Goal: Information Seeking & Learning: Learn about a topic

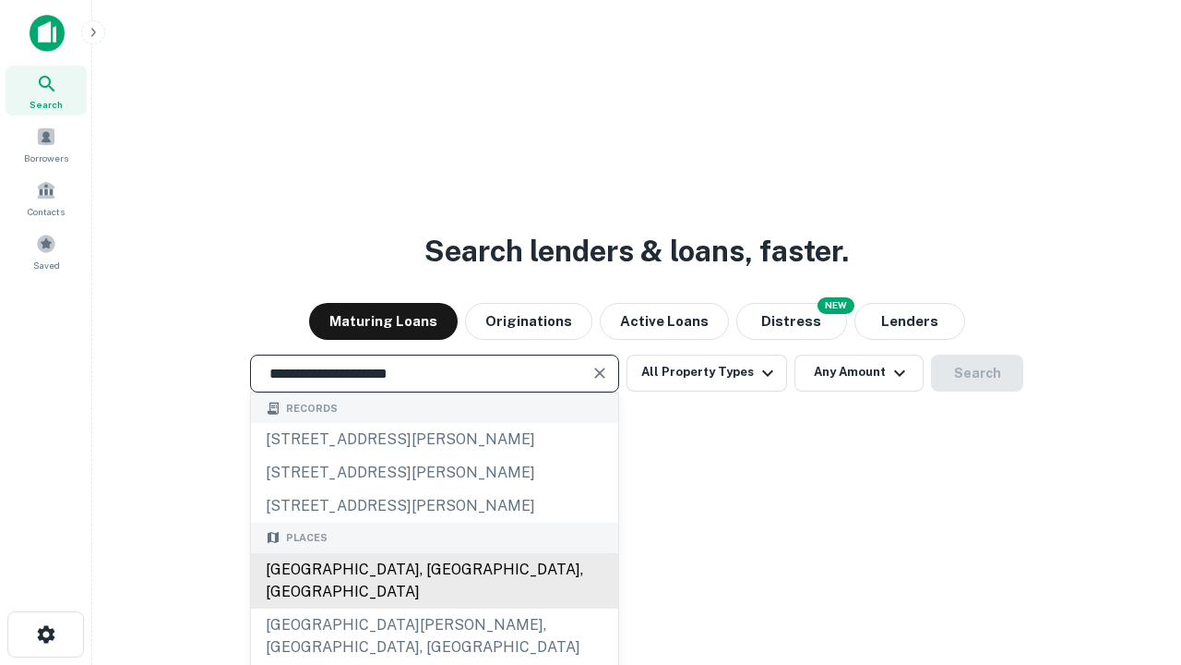
click at [434, 608] on div "[GEOGRAPHIC_DATA], [GEOGRAPHIC_DATA], [GEOGRAPHIC_DATA]" at bounding box center [434, 580] width 367 height 55
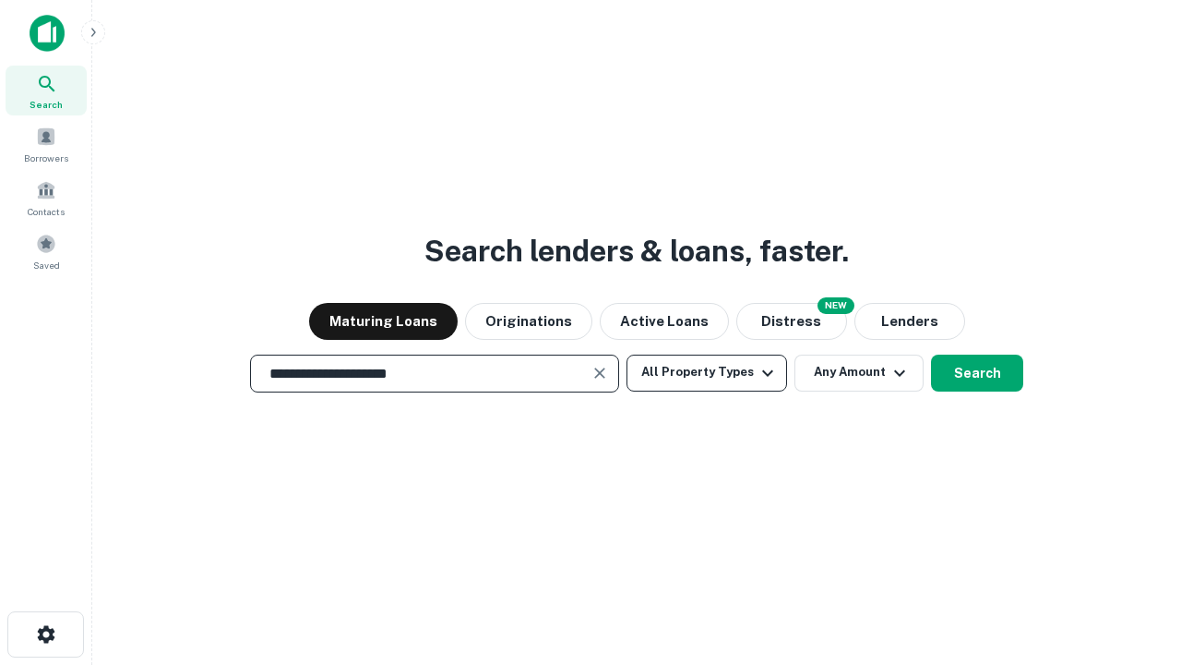
type input "**********"
click at [707, 372] on button "All Property Types" at bounding box center [707, 372] width 161 height 37
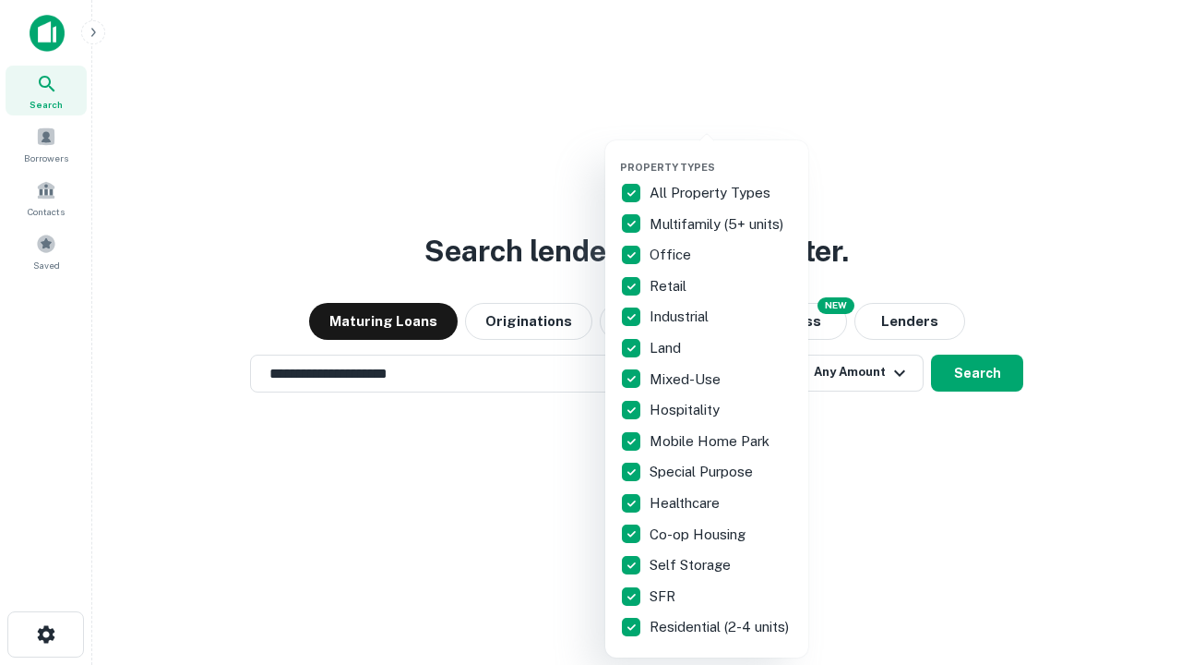
click at [722, 155] on button "button" at bounding box center [721, 155] width 203 height 1
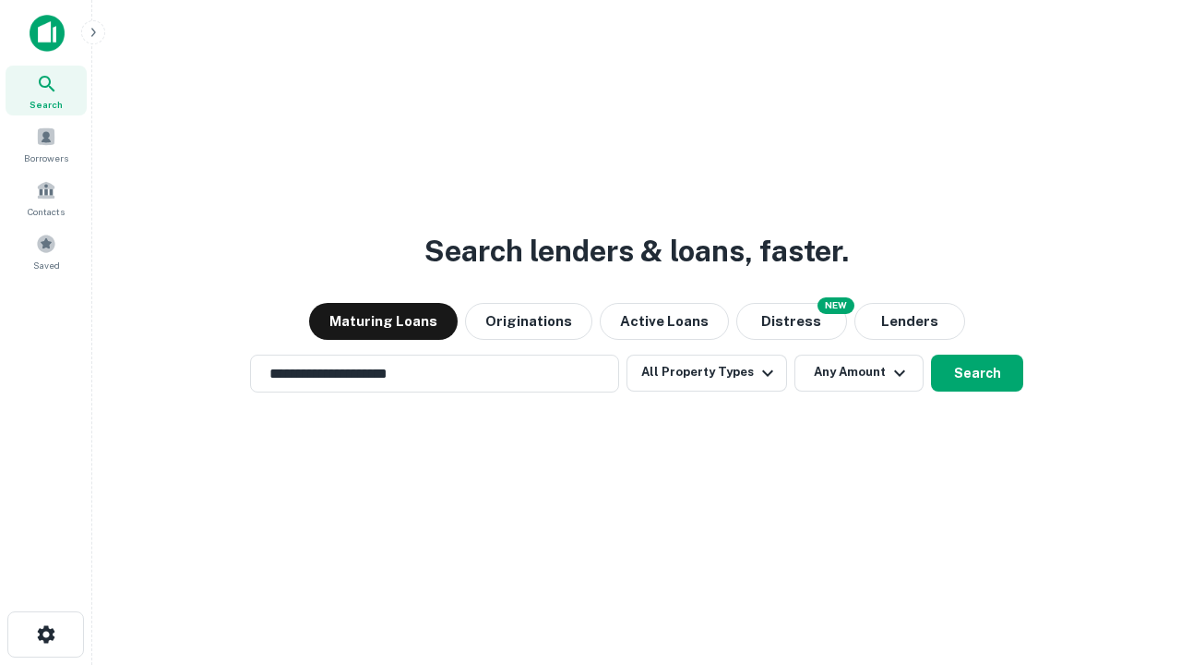
scroll to position [29, 0]
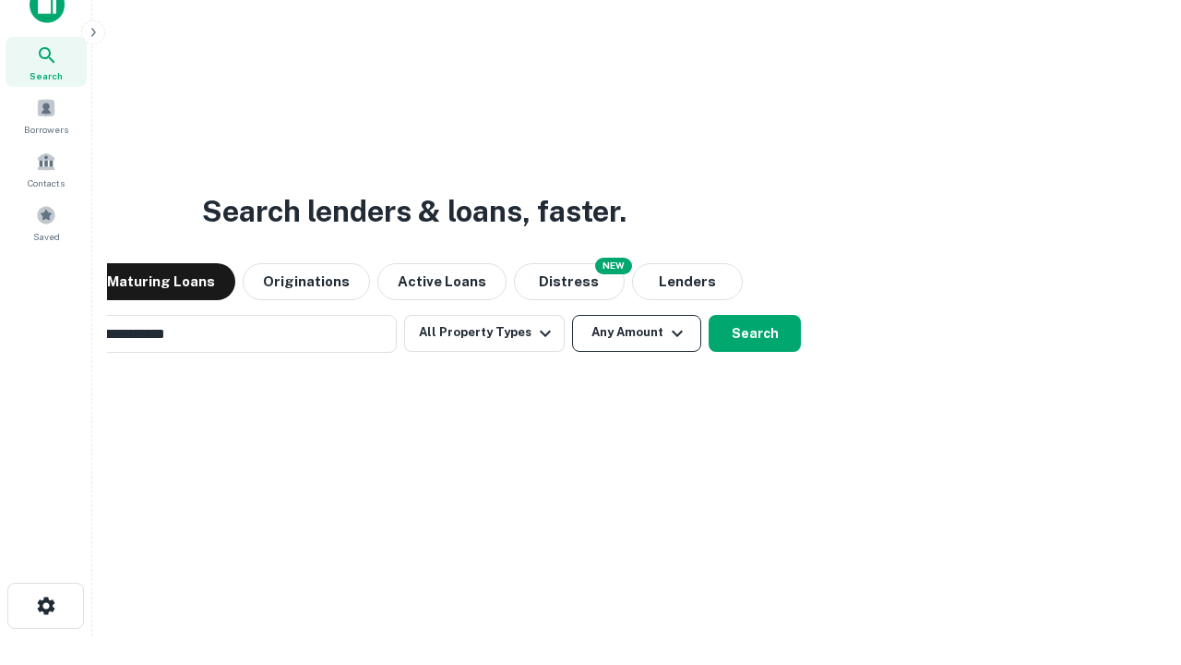
click at [572, 315] on button "Any Amount" at bounding box center [636, 333] width 129 height 37
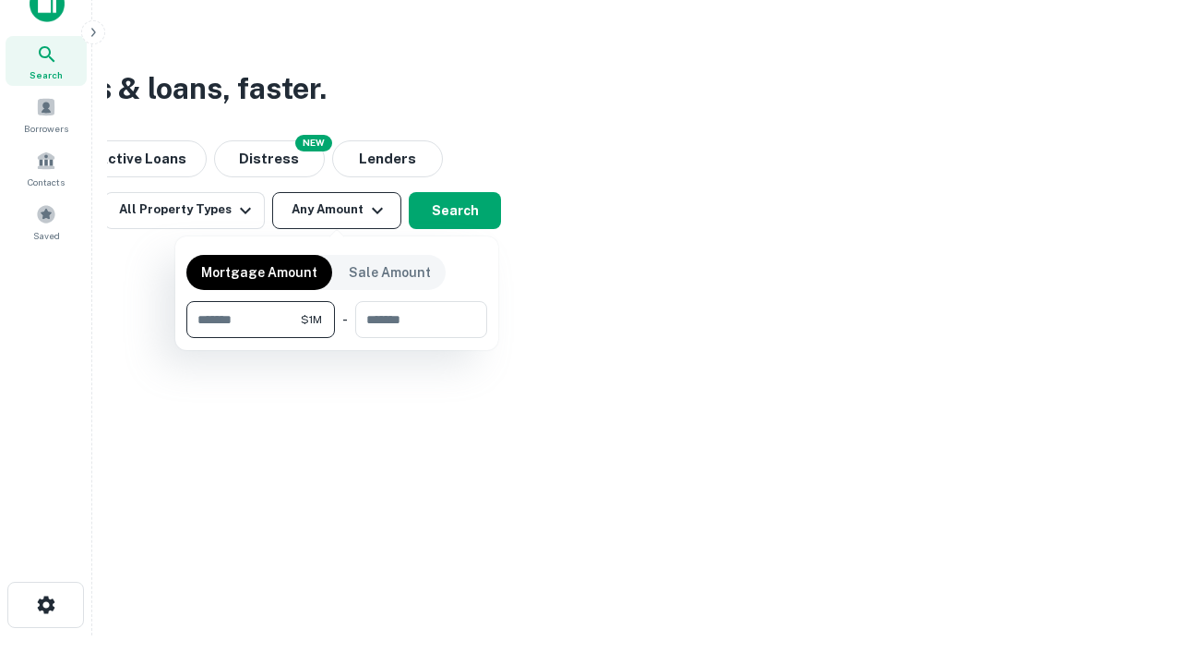
type input "*******"
click at [337, 338] on button "button" at bounding box center [336, 338] width 301 height 1
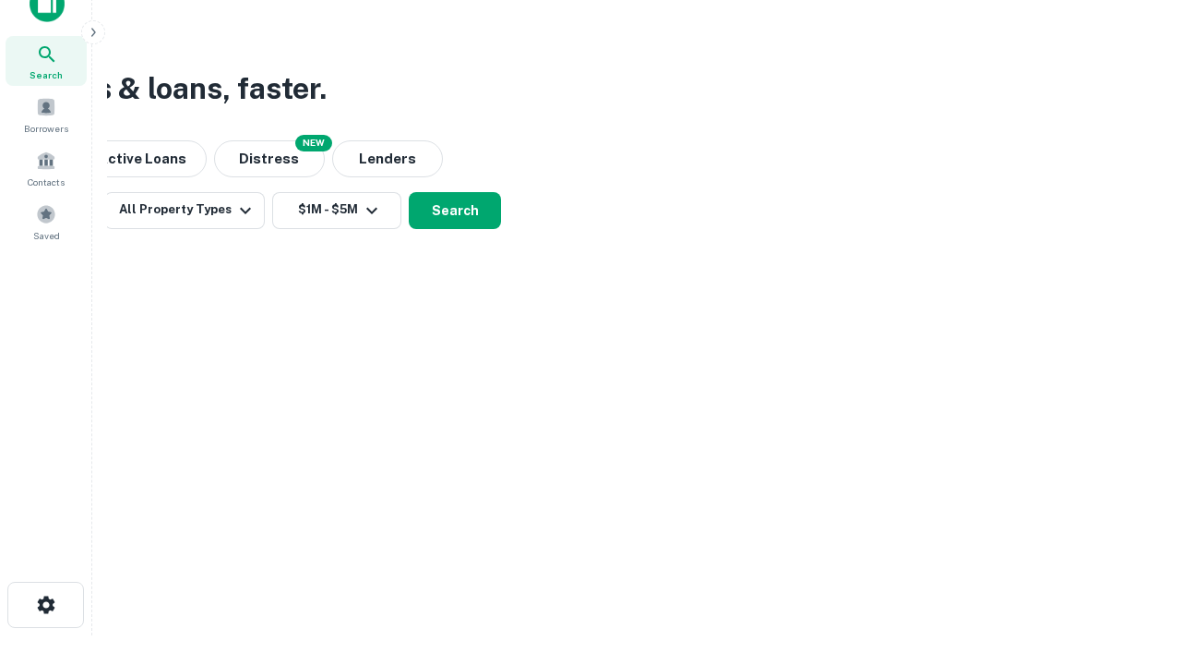
scroll to position [11, 341]
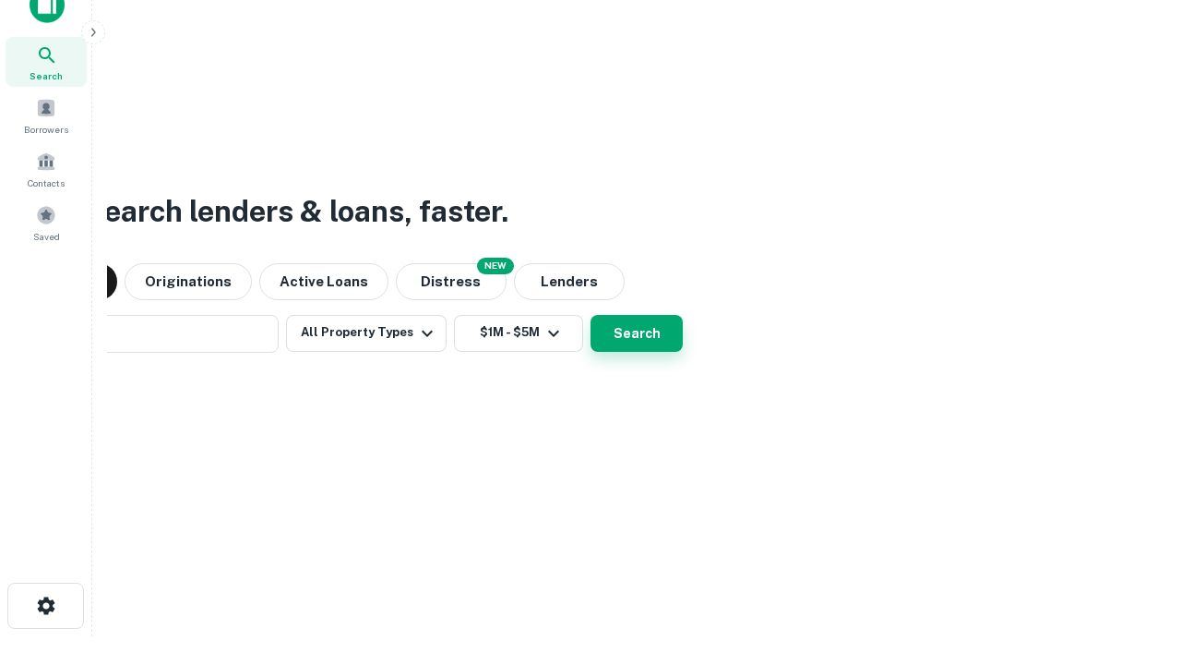
click at [591, 315] on button "Search" at bounding box center [637, 333] width 92 height 37
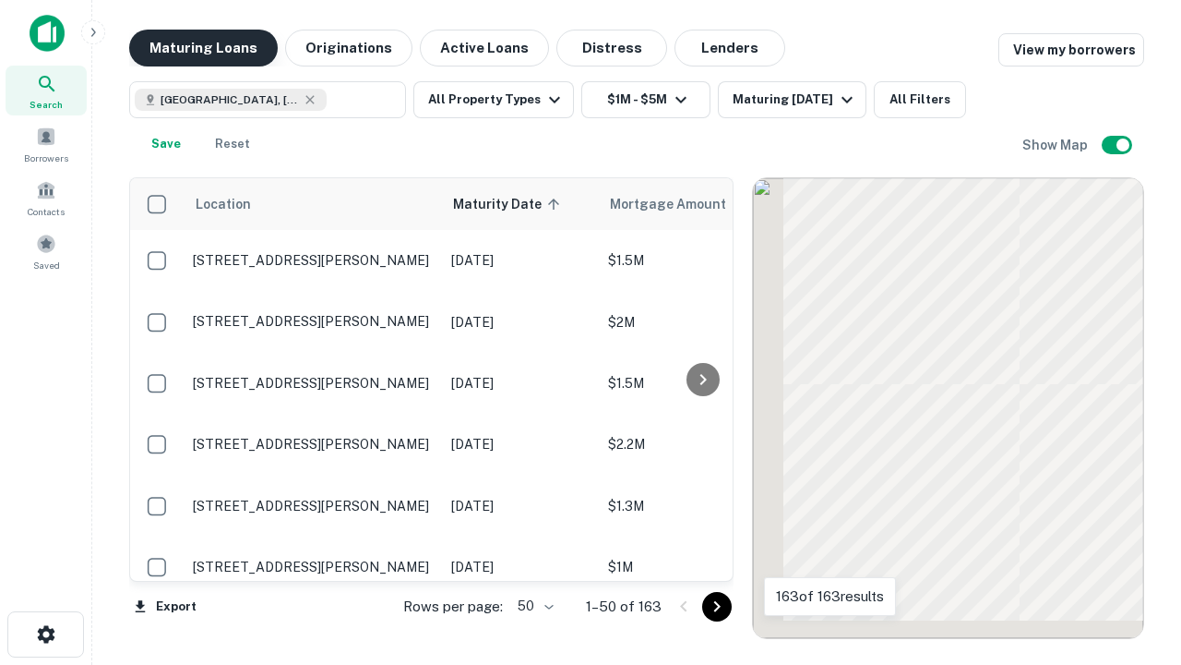
click at [203, 48] on button "Maturing Loans" at bounding box center [203, 48] width 149 height 37
